Goal: Information Seeking & Learning: Learn about a topic

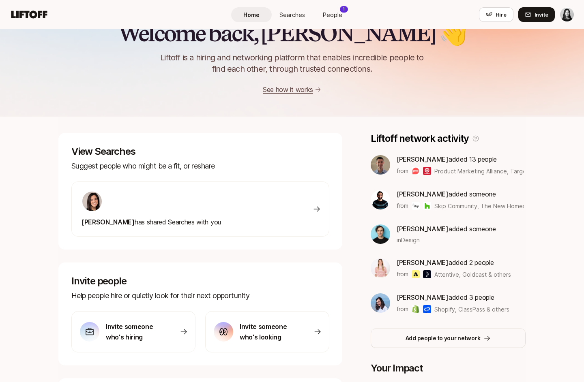
scroll to position [28, 0]
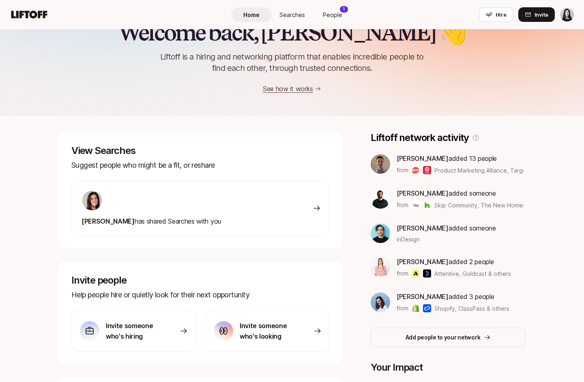
click at [263, 224] on div "[PERSON_NAME] has shared Searches with you" at bounding box center [200, 208] width 258 height 55
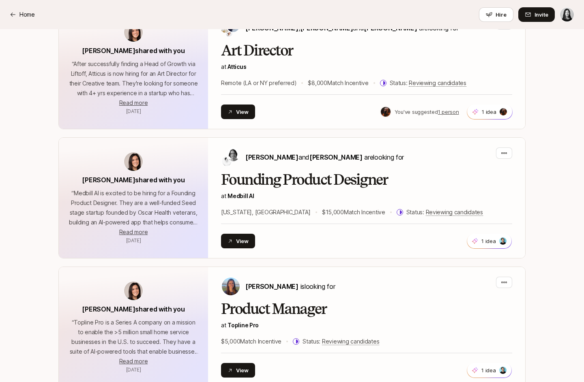
scroll to position [3236, 0]
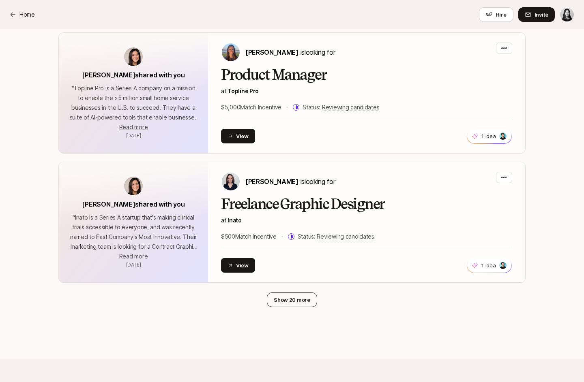
click at [300, 293] on button "Show 20 more" at bounding box center [292, 300] width 50 height 15
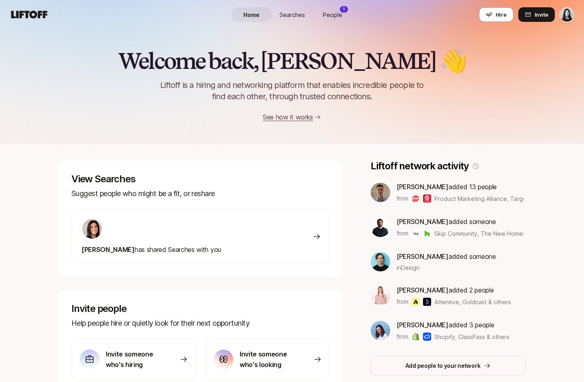
click at [339, 15] on span "People" at bounding box center [332, 15] width 19 height 9
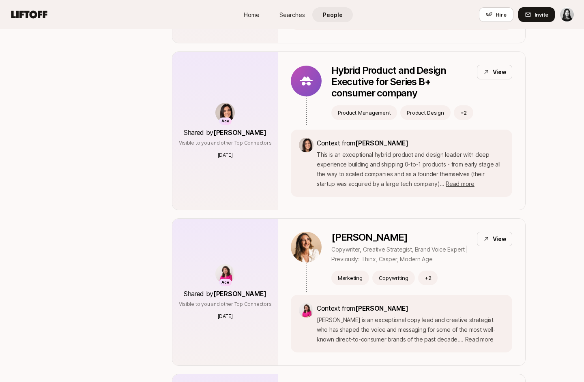
scroll to position [1295, 0]
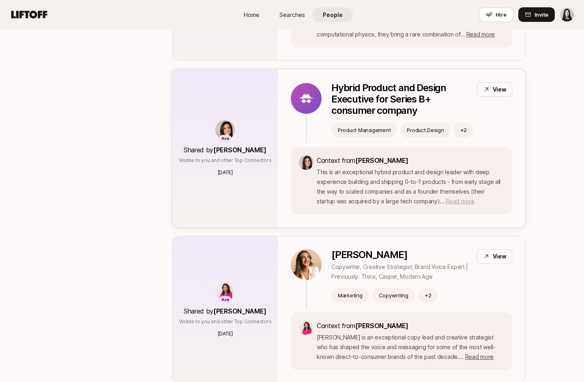
click at [446, 198] on span "Read more" at bounding box center [460, 201] width 28 height 7
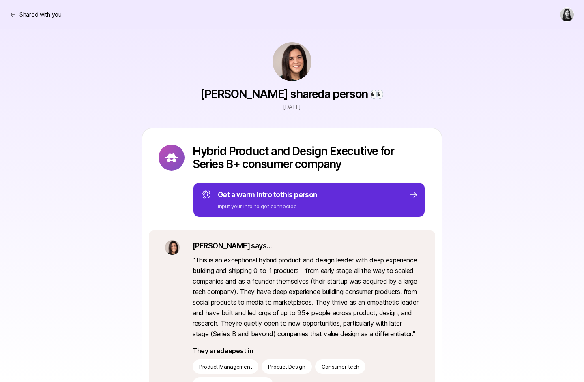
scroll to position [7, 0]
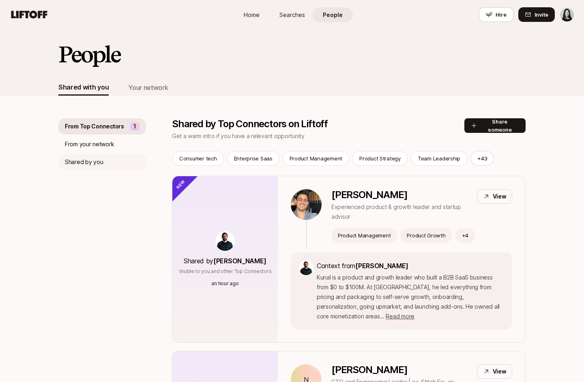
click at [110, 159] on div "Shared by you" at bounding box center [102, 162] width 88 height 16
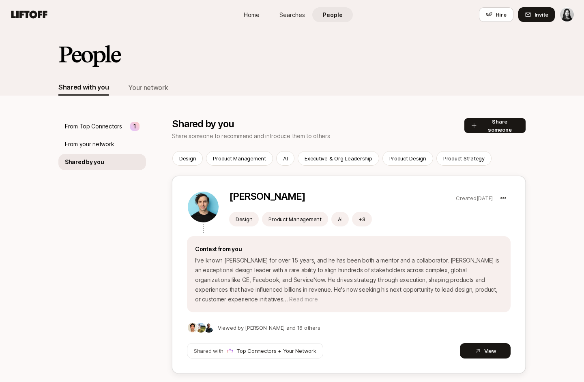
click at [318, 296] on span "Read more" at bounding box center [303, 299] width 28 height 7
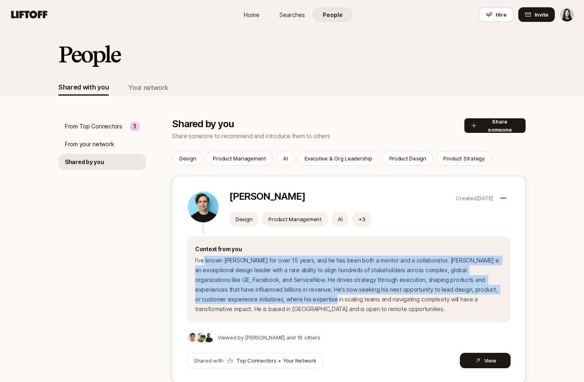
drag, startPoint x: 202, startPoint y: 260, endPoint x: 259, endPoint y: 302, distance: 70.2
click at [259, 302] on p "I've known [PERSON_NAME] for over 15 years, and he has been both a mentor and a…" at bounding box center [348, 285] width 307 height 58
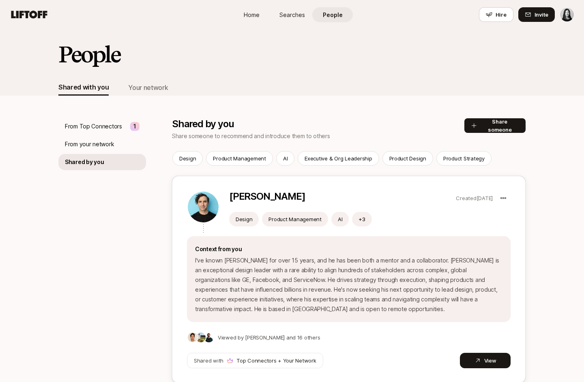
click at [277, 304] on p "I've known [PERSON_NAME] for over 15 years, and he has been both a mentor and a…" at bounding box center [348, 285] width 307 height 58
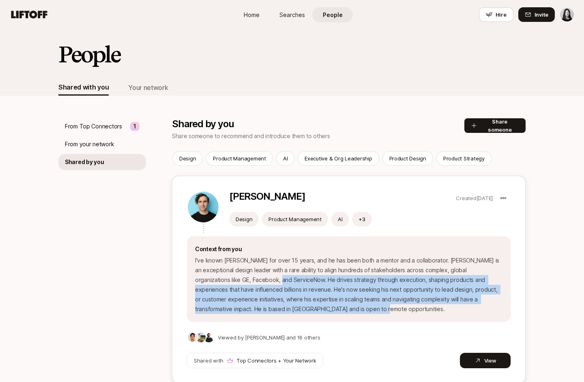
drag, startPoint x: 307, startPoint y: 311, endPoint x: 229, endPoint y: 283, distance: 82.7
click at [229, 283] on p "I've known [PERSON_NAME] for over 15 years, and he has been both a mentor and a…" at bounding box center [348, 285] width 307 height 58
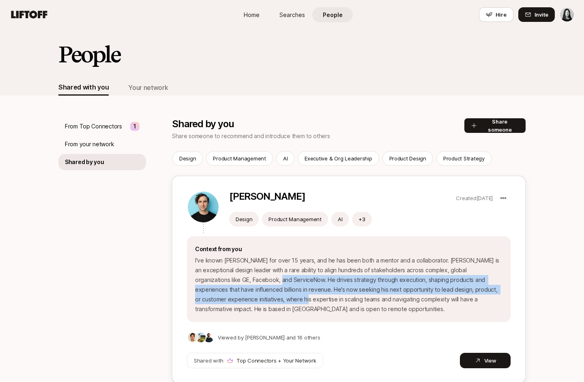
drag, startPoint x: 228, startPoint y: 279, endPoint x: 228, endPoint y: 298, distance: 18.7
click at [228, 298] on p "I've known [PERSON_NAME] for over 15 years, and he has been both a mentor and a…" at bounding box center [348, 285] width 307 height 58
drag, startPoint x: 229, startPoint y: 281, endPoint x: 230, endPoint y: 296, distance: 15.0
click at [230, 296] on p "I've known [PERSON_NAME] for over 15 years, and he has been both a mentor and a…" at bounding box center [348, 285] width 307 height 58
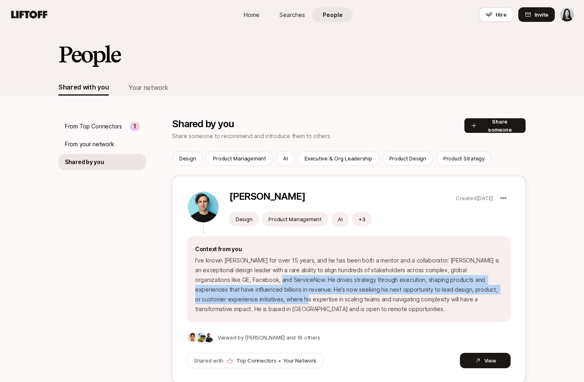
click at [230, 296] on p "I've known [PERSON_NAME] for over 15 years, and he has been both a mentor and a…" at bounding box center [348, 285] width 307 height 58
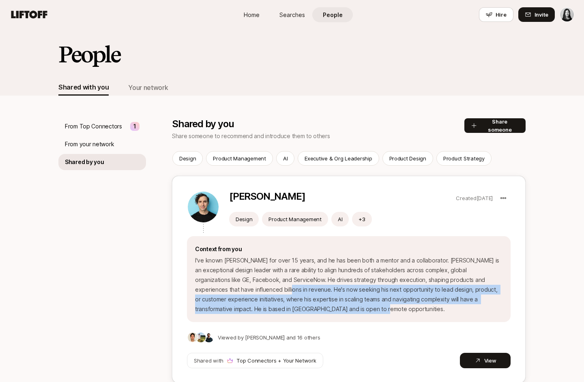
drag, startPoint x: 219, startPoint y: 291, endPoint x: 249, endPoint y: 316, distance: 38.8
click at [249, 316] on div "Context from you I've known [PERSON_NAME] for over 15 years, and he has been bo…" at bounding box center [349, 279] width 324 height 86
